Goal: Information Seeking & Learning: Learn about a topic

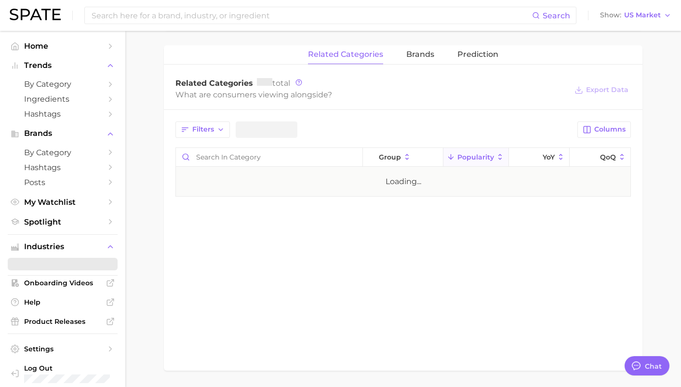
scroll to position [2152, 0]
type textarea "x"
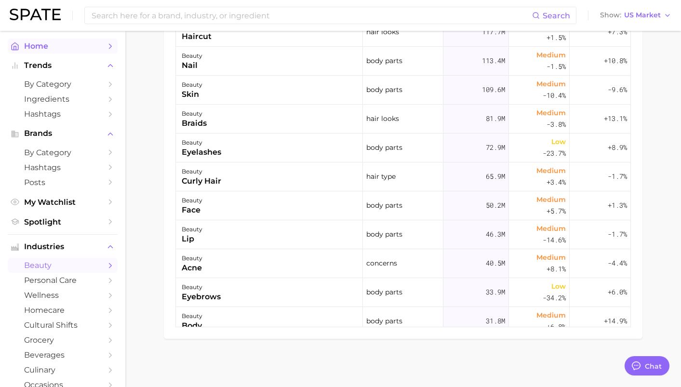
scroll to position [5064, 0]
click at [49, 47] on span "Home" at bounding box center [62, 45] width 77 height 9
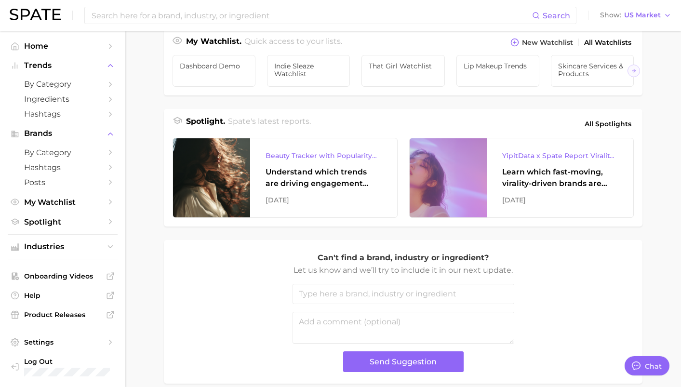
scroll to position [332, 0]
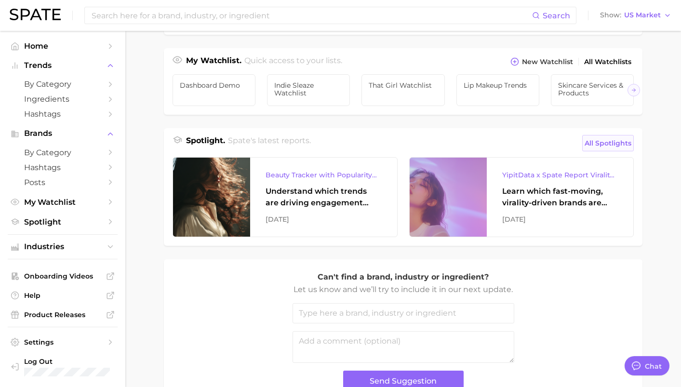
click at [608, 143] on span "All Spotlights" at bounding box center [607, 143] width 47 height 12
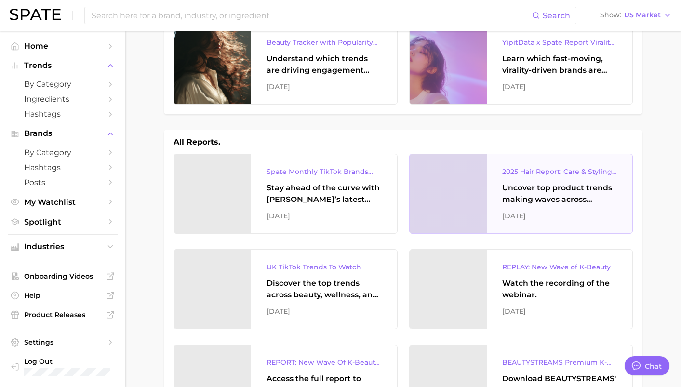
scroll to position [46, 0]
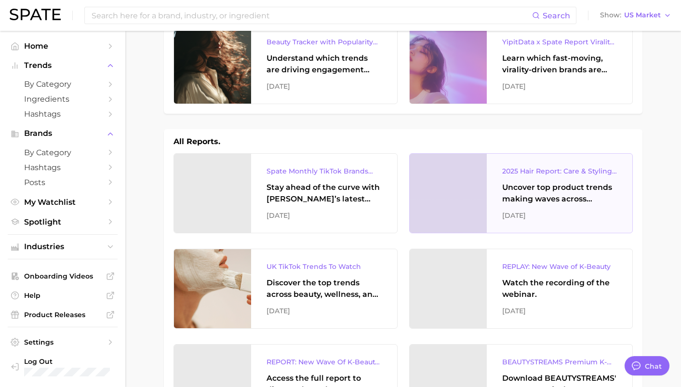
click at [515, 222] on div "2025 Hair Report: Care & Styling Products Uncover top product trends making wav…" at bounding box center [560, 193] width 146 height 79
